Goal: Entertainment & Leisure: Consume media (video, audio)

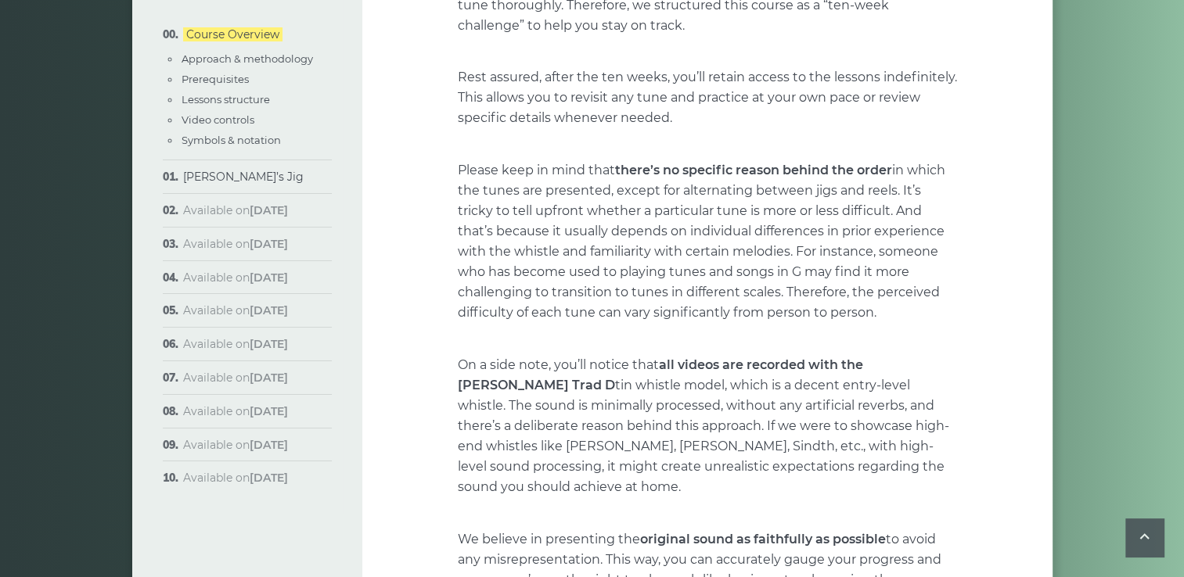
scroll to position [1095, 0]
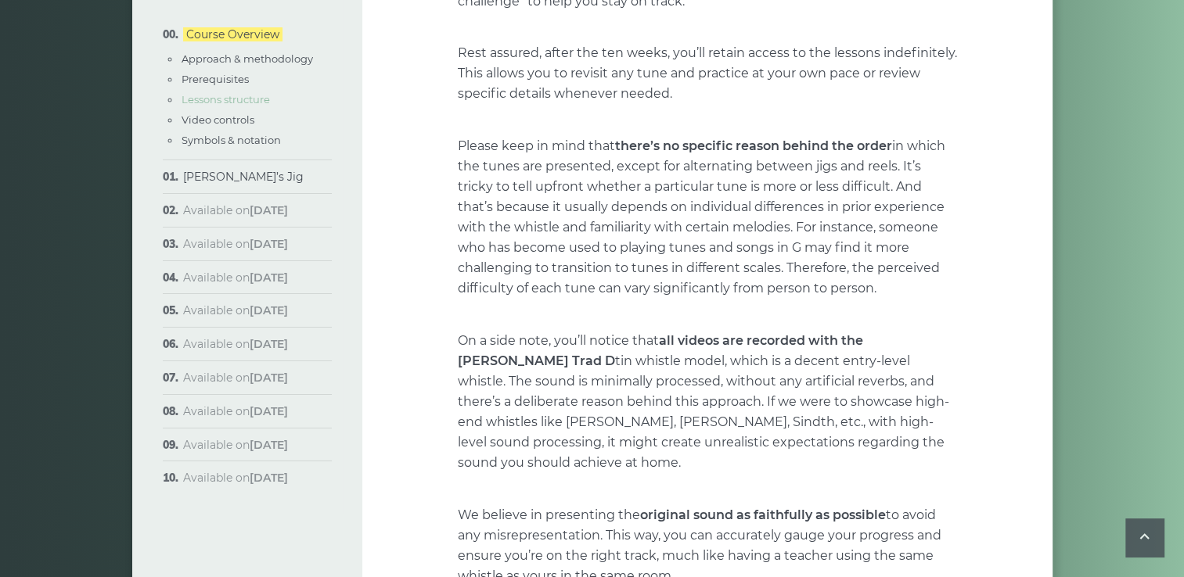
click at [243, 102] on link "Lessons structure" at bounding box center [226, 99] width 88 height 13
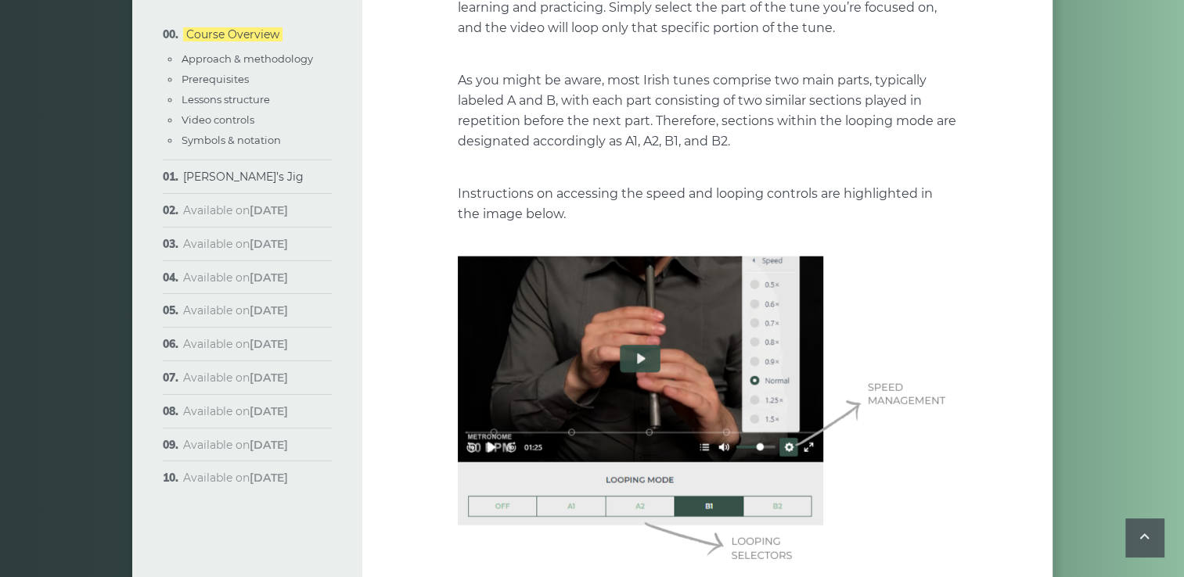
scroll to position [3981, 0]
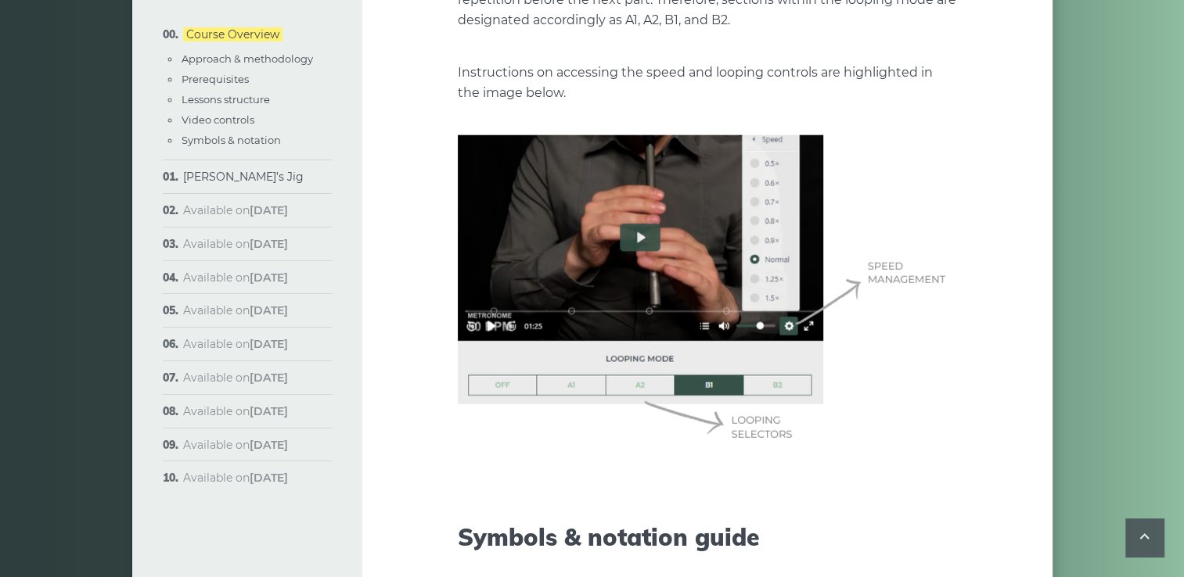
click at [636, 216] on img at bounding box center [707, 291] width 499 height 313
click at [200, 178] on link "[PERSON_NAME]’s Jig" at bounding box center [243, 177] width 120 height 14
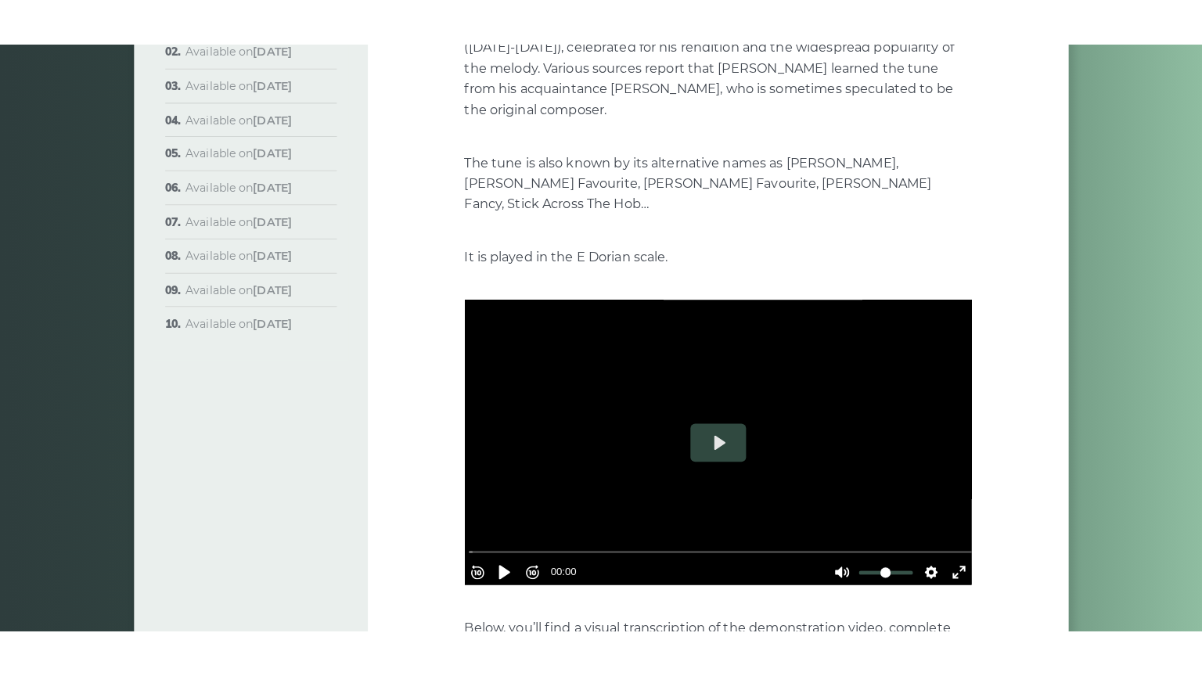
scroll to position [313, 0]
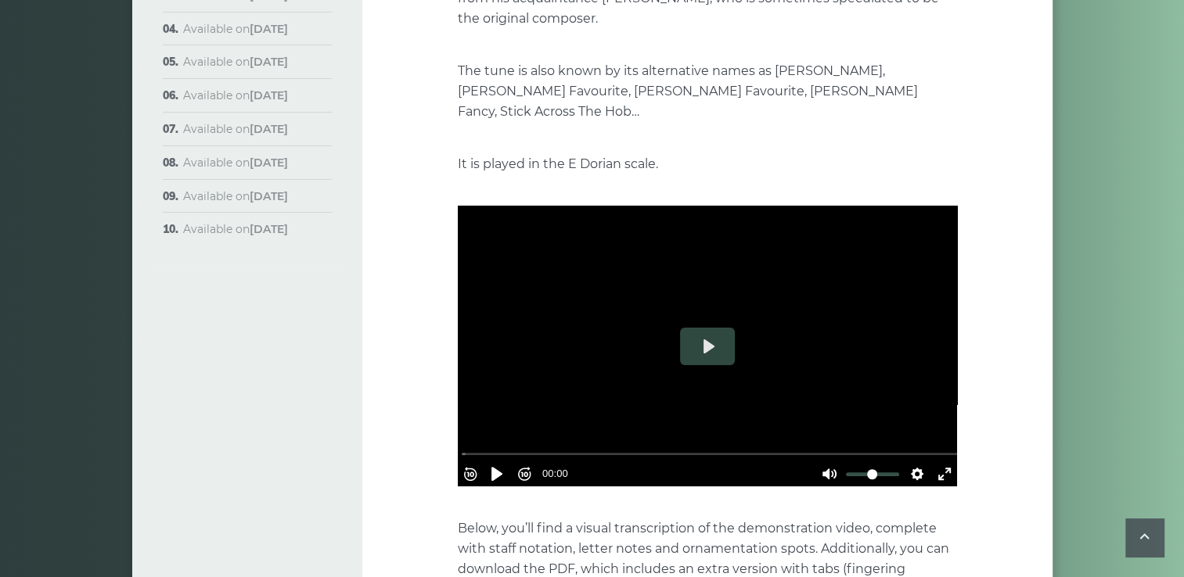
type input "****"
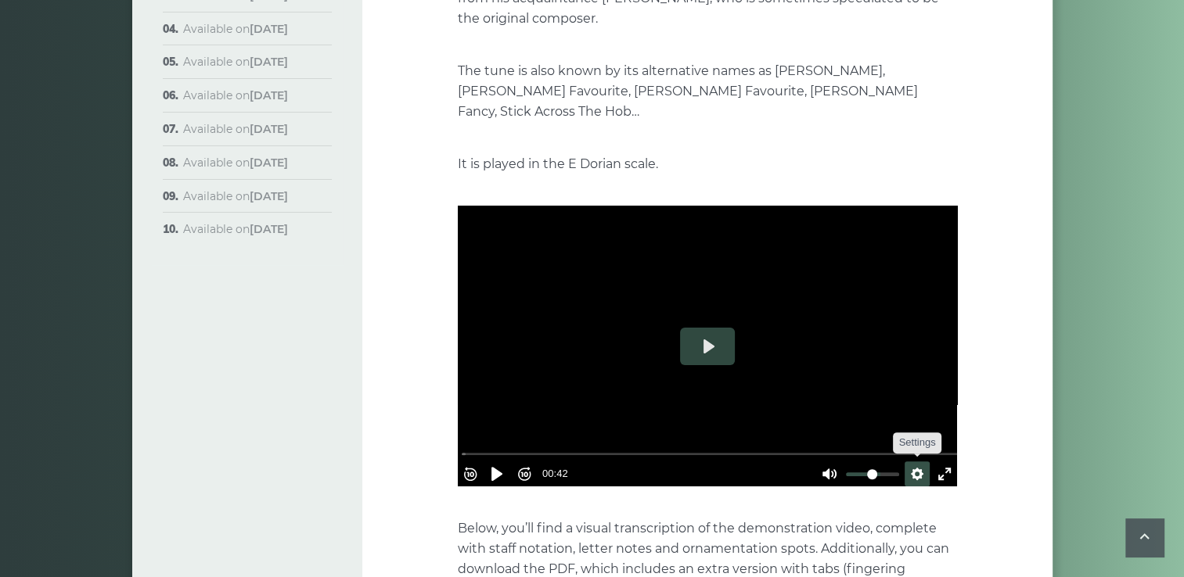
type input "****"
click at [912, 462] on button "Settings" at bounding box center [917, 474] width 25 height 25
click at [839, 428] on span "Speed Normal" at bounding box center [865, 436] width 77 height 17
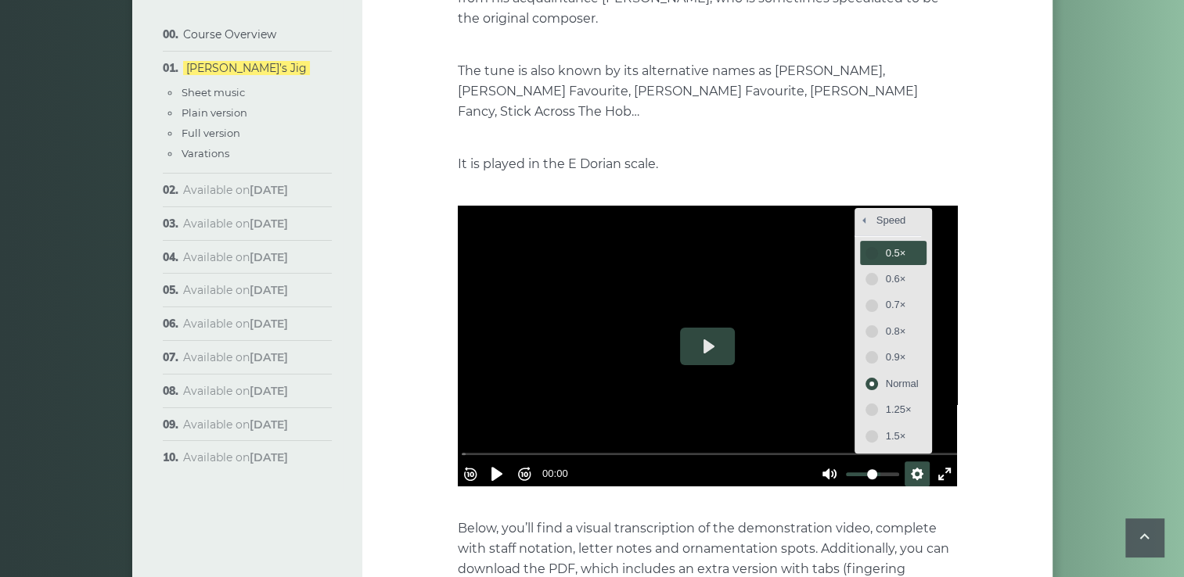
click at [890, 245] on span "0.5×" at bounding box center [902, 253] width 33 height 17
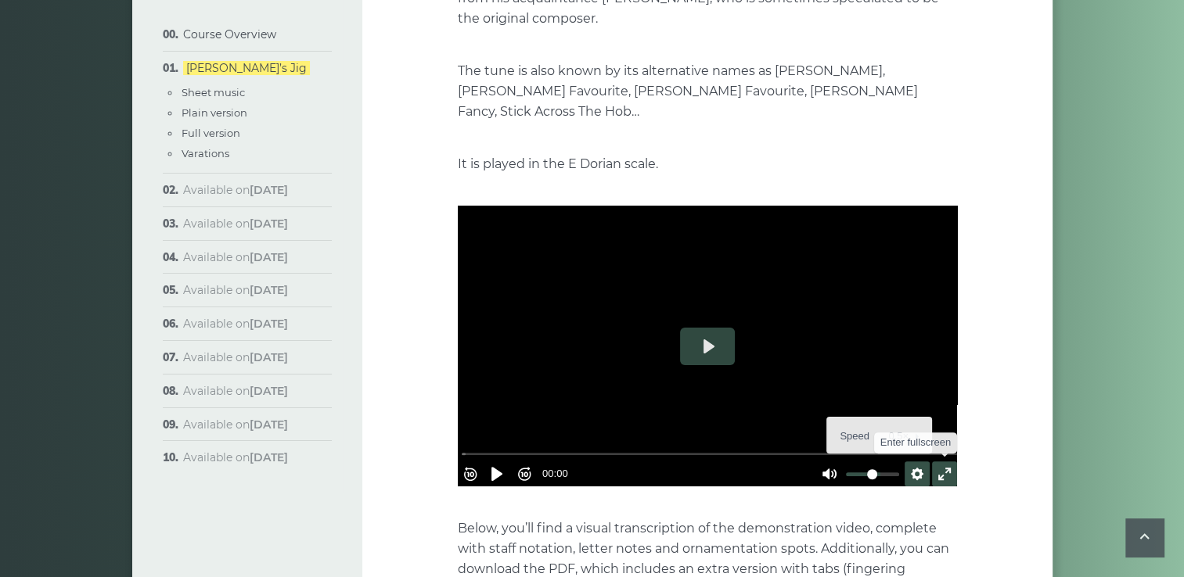
click at [936, 462] on button "Exit fullscreen Enter fullscreen" at bounding box center [944, 474] width 25 height 25
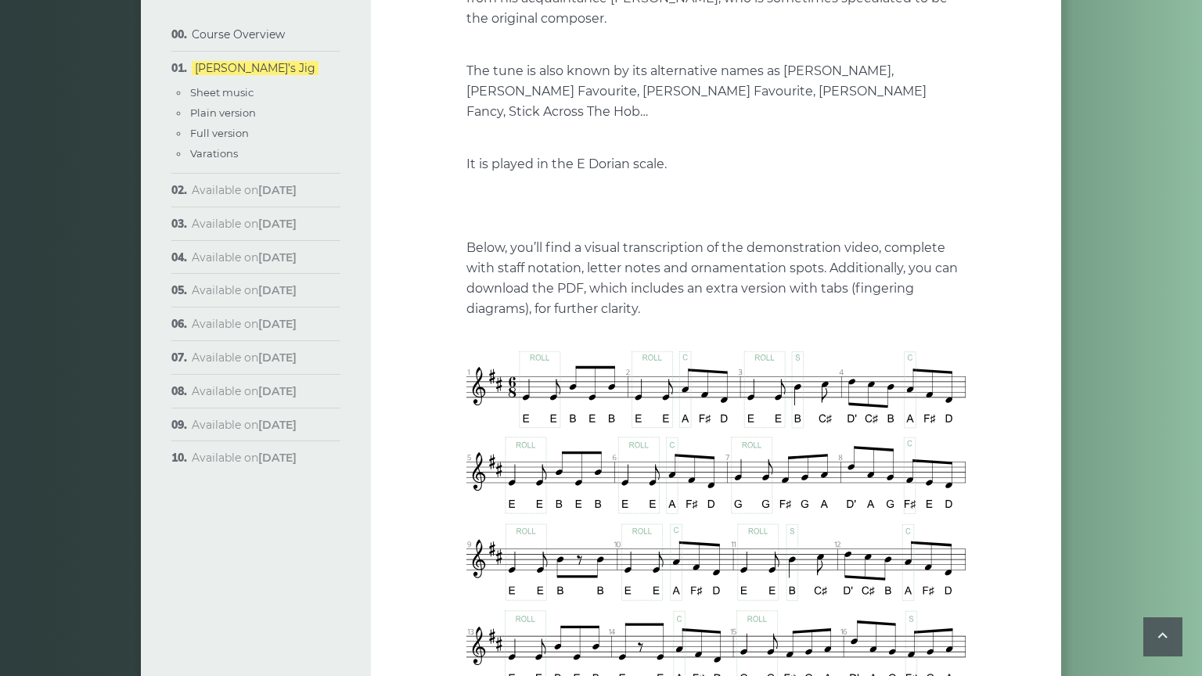
click at [689, 225] on button "Play" at bounding box center [716, 206] width 55 height 38
click at [939, 347] on button "Settings" at bounding box center [926, 334] width 25 height 25
click at [914, 304] on span "Speed 0.5×" at bounding box center [881, 295] width 65 height 17
click at [935, 282] on button "1.25×" at bounding box center [902, 269] width 67 height 24
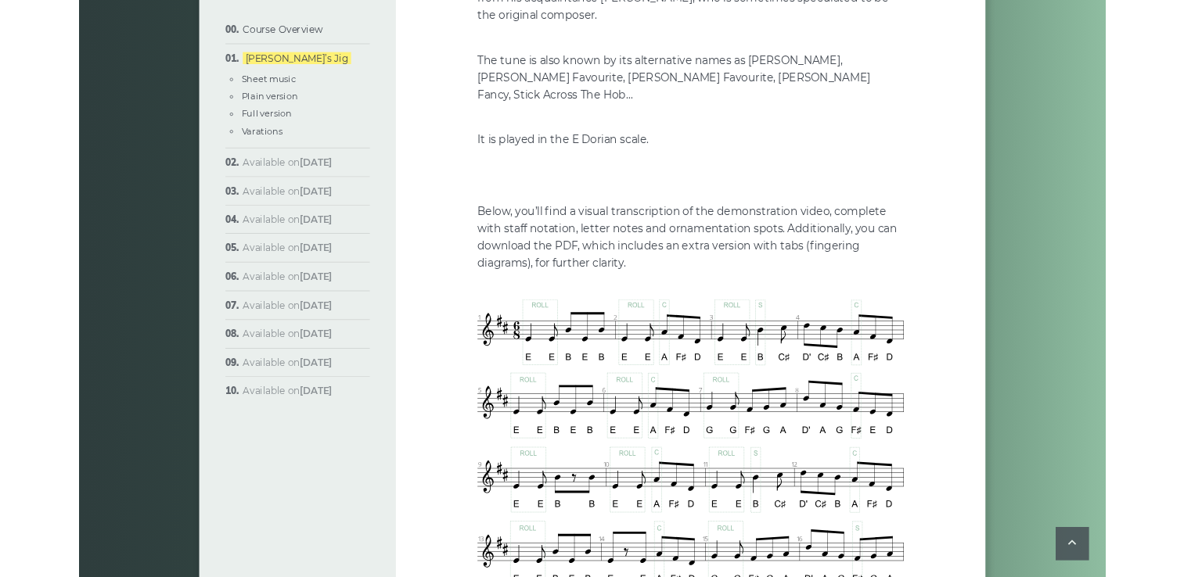
scroll to position [0, 0]
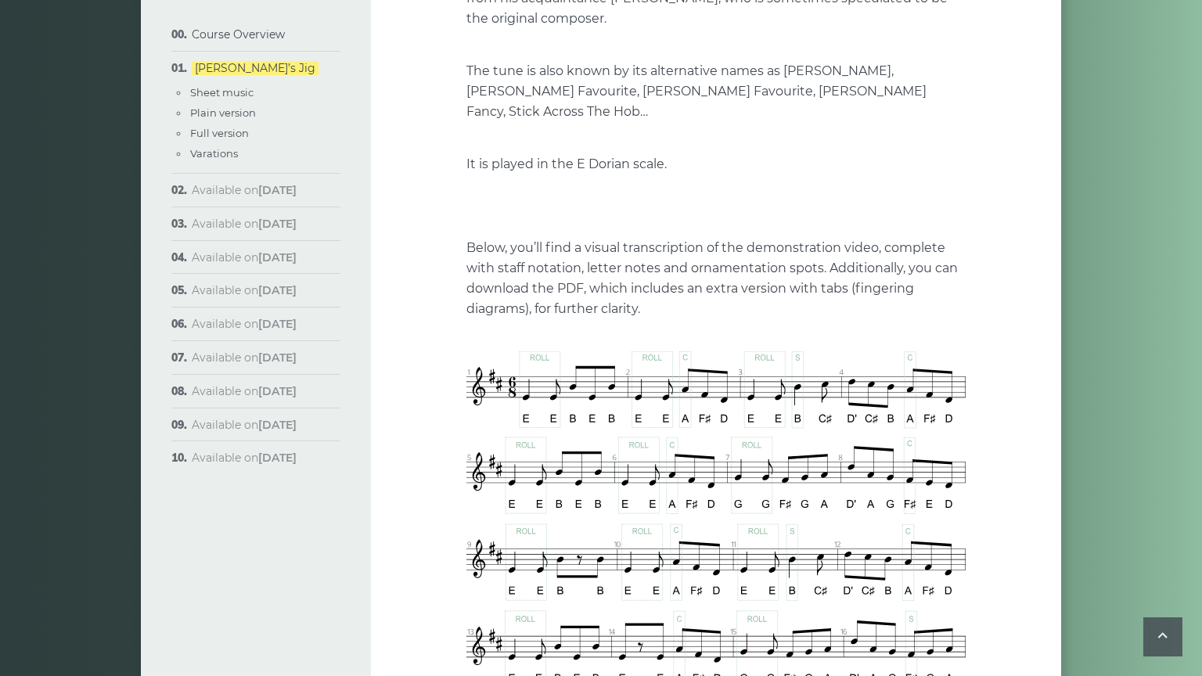
click at [914, 304] on span "Speed 1.25×" at bounding box center [878, 295] width 70 height 17
click at [927, 210] on span "0.5×" at bounding box center [910, 201] width 33 height 17
click at [689, 225] on button "Play" at bounding box center [716, 206] width 55 height 38
type input "***"
click at [966, 347] on button "Exit fullscreen Enter fullscreen" at bounding box center [953, 334] width 25 height 25
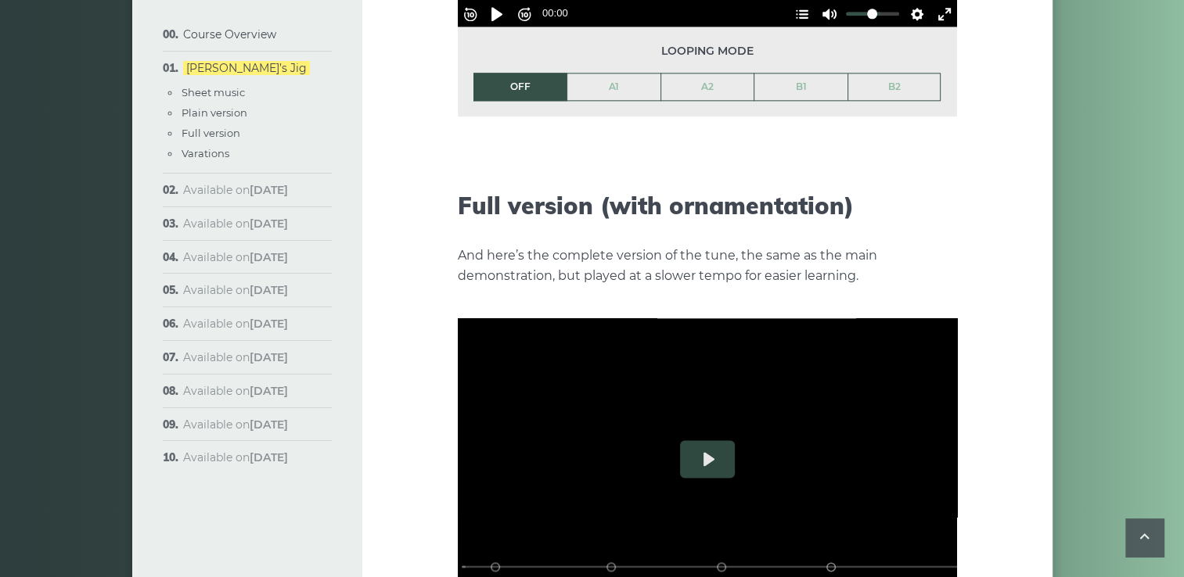
scroll to position [1878, 0]
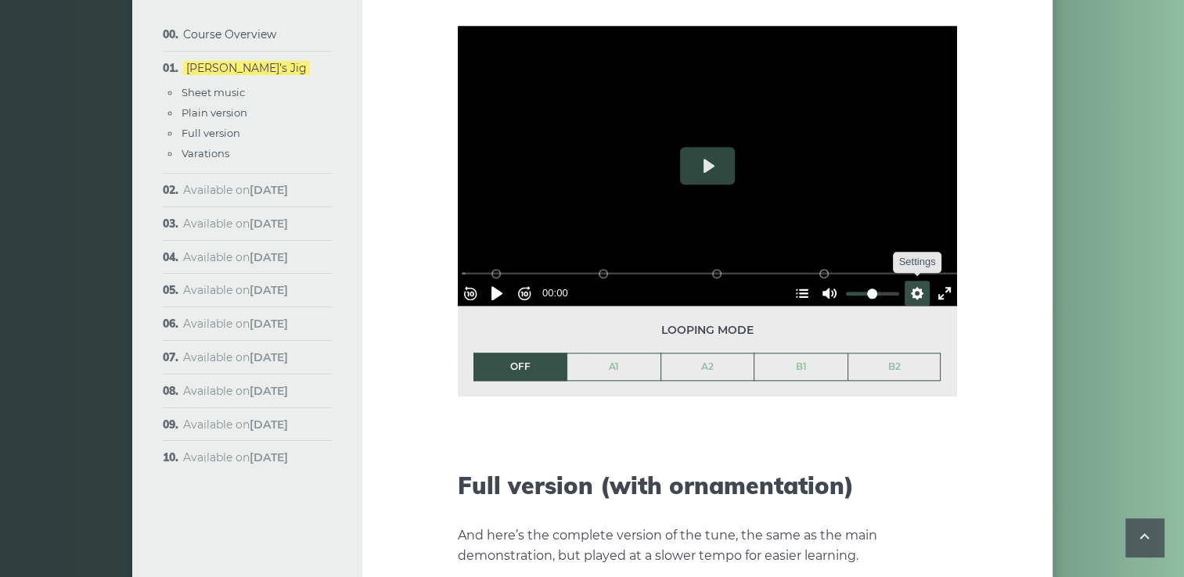
click at [907, 281] on button "Settings" at bounding box center [917, 293] width 25 height 25
click at [827, 247] on span "Speed Normal" at bounding box center [865, 255] width 77 height 17
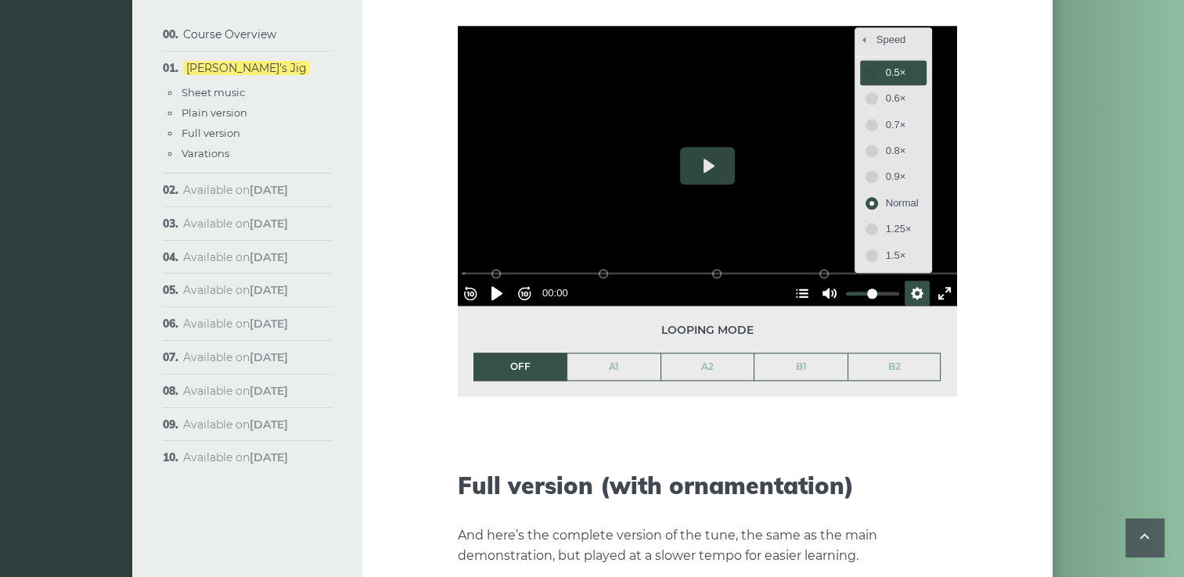
click at [893, 64] on span "0.5×" at bounding box center [902, 72] width 33 height 17
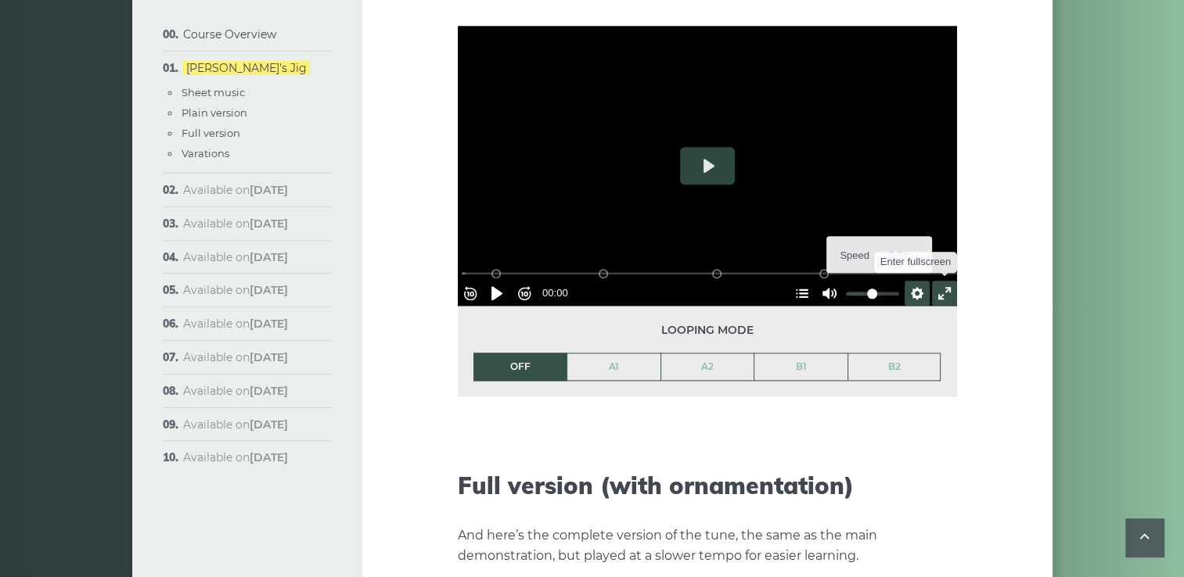
click at [932, 281] on button "Exit fullscreen Enter fullscreen" at bounding box center [944, 293] width 25 height 25
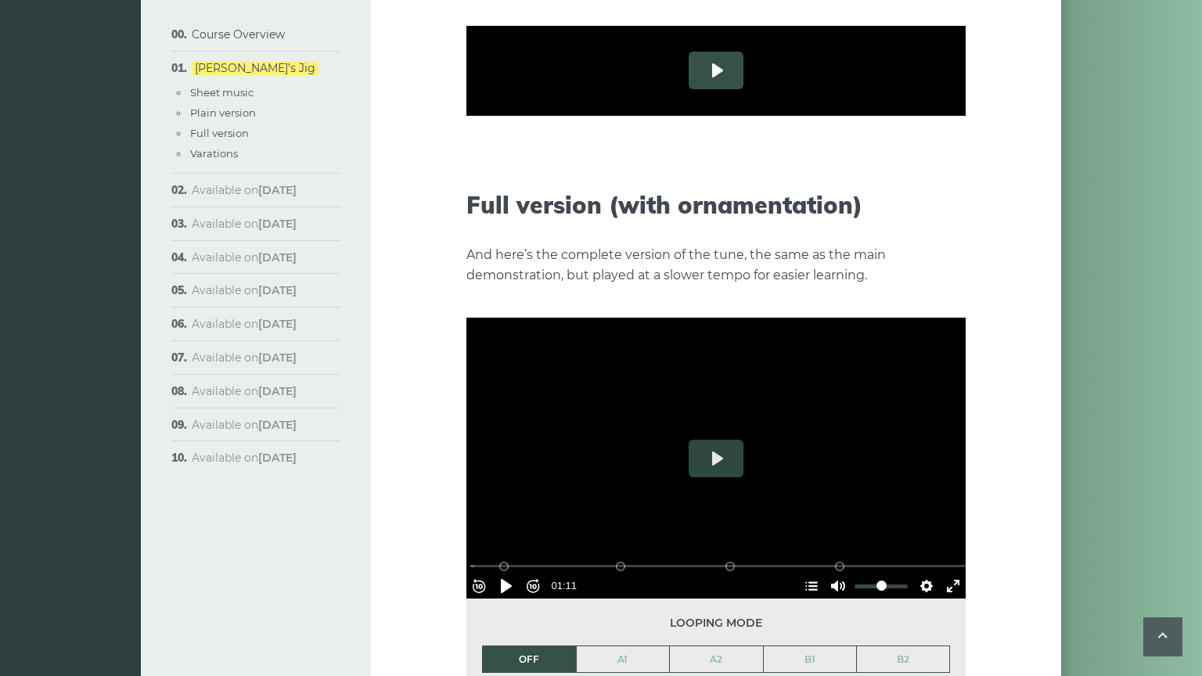
click at [689, 89] on button "Play" at bounding box center [716, 71] width 55 height 38
click at [643, 211] on div at bounding box center [715, 70] width 499 height 281
type input "*****"
click at [966, 211] on button "Exit fullscreen Enter fullscreen" at bounding box center [953, 198] width 25 height 25
